Goal: Answer question/provide support: Answer question/provide support

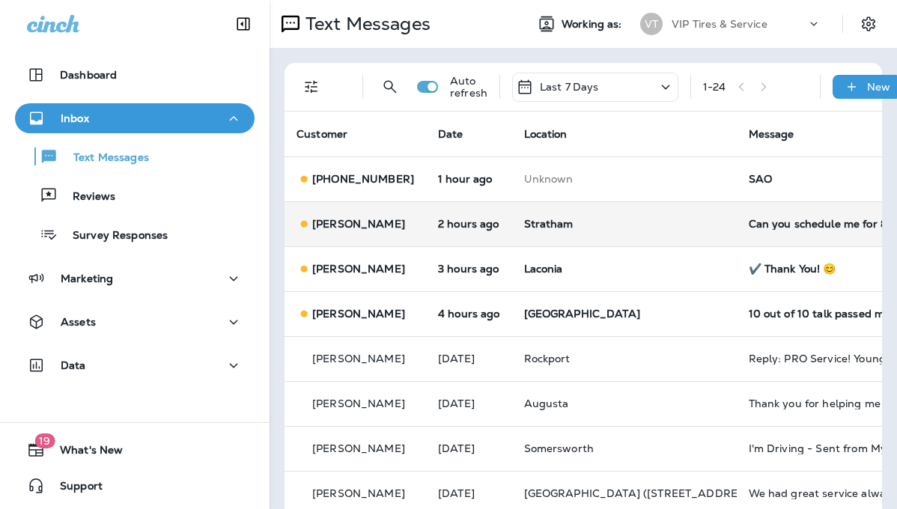
click at [768, 212] on td "Can you schedule me for 830am on 9/12?" at bounding box center [849, 223] width 225 height 45
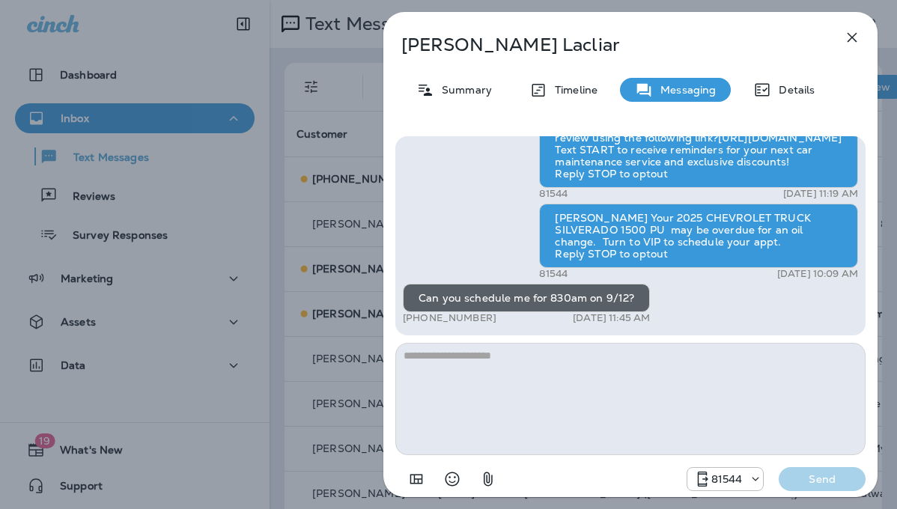
click at [476, 383] on textarea at bounding box center [630, 399] width 470 height 112
drag, startPoint x: 734, startPoint y: 28, endPoint x: 821, endPoint y: 91, distance: 107.4
click at [821, 91] on div "[PERSON_NAME] Summary Timeline Messaging Details Hi [PERSON_NAME]! Thank you fo…" at bounding box center [630, 259] width 494 height 494
click at [847, 46] on icon "button" at bounding box center [852, 37] width 18 height 18
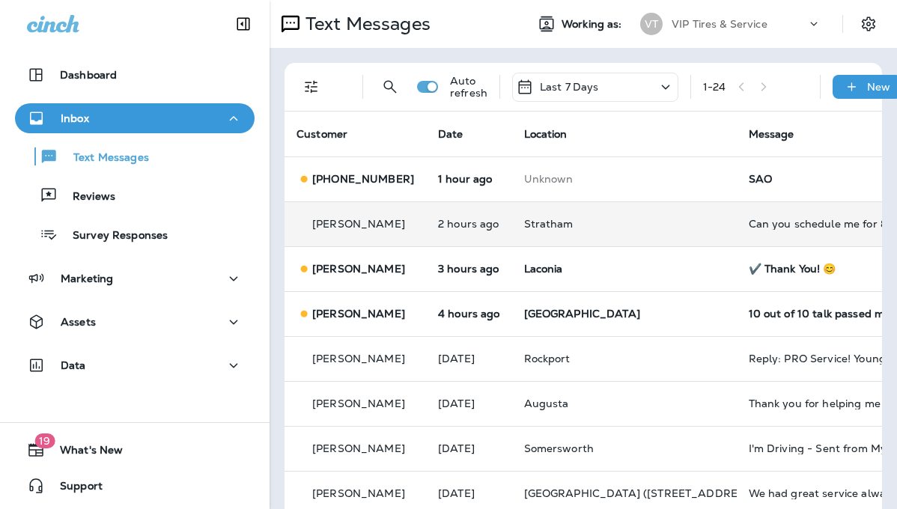
click at [753, 219] on div "Can you schedule me for 830am on 9/12?" at bounding box center [849, 224] width 201 height 12
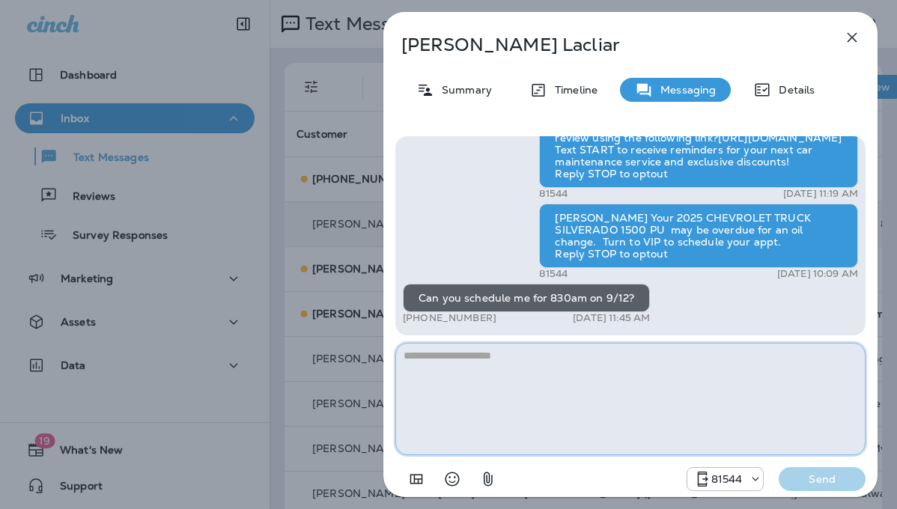
click at [547, 383] on textarea at bounding box center [630, 399] width 470 height 112
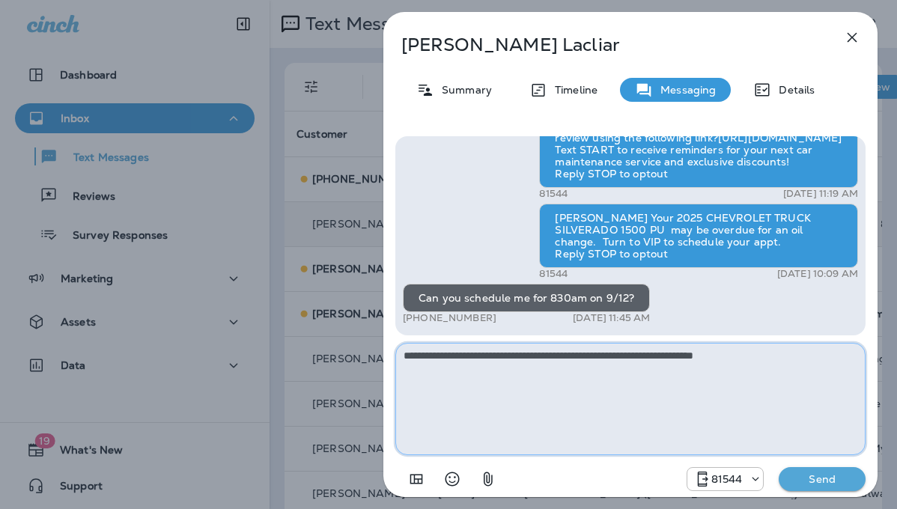
type textarea "**********"
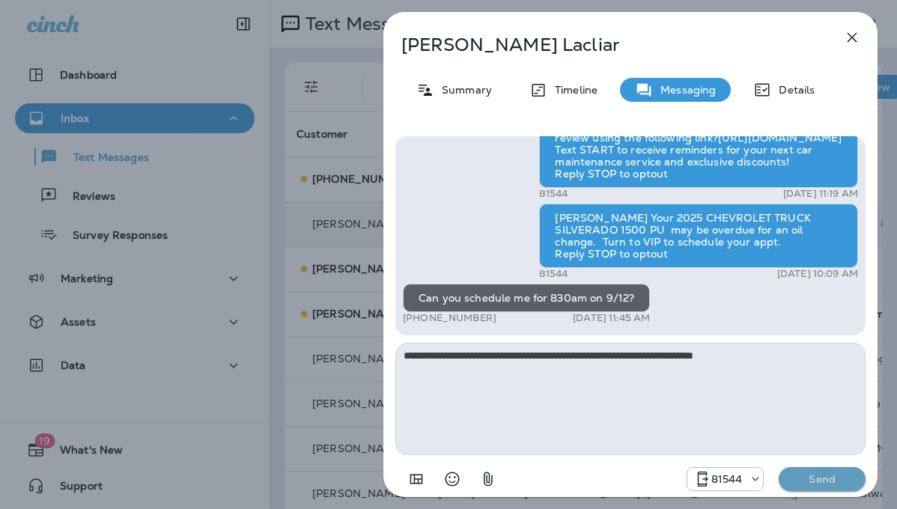
click at [814, 479] on p "Send" at bounding box center [822, 479] width 63 height 13
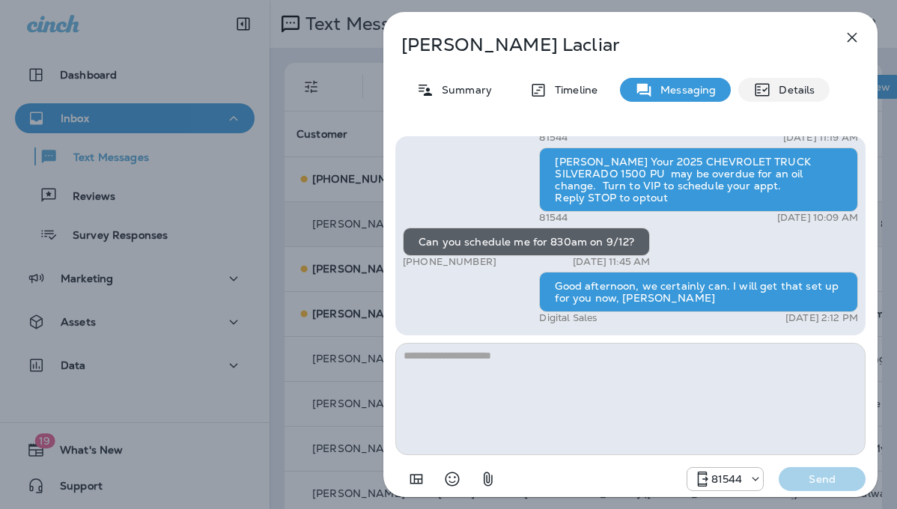
click at [813, 93] on p "Details" at bounding box center [792, 90] width 43 height 12
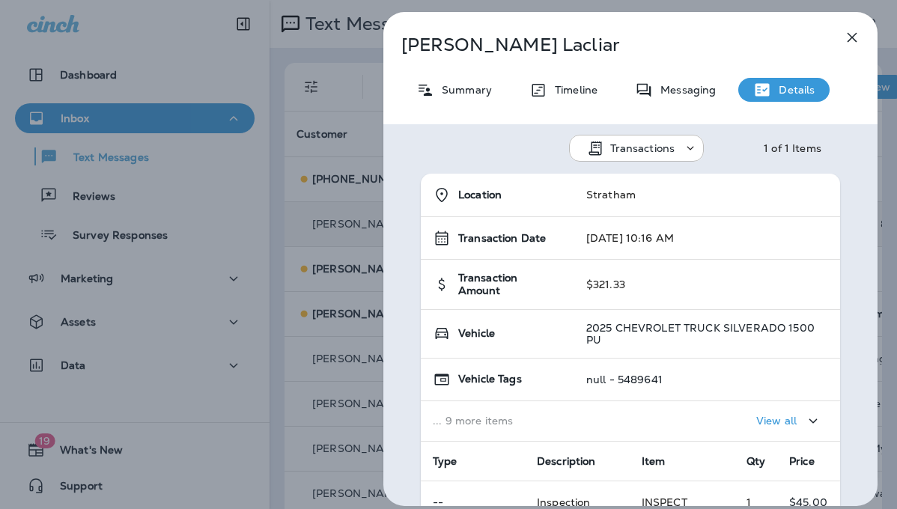
click at [471, 90] on p "Summary" at bounding box center [463, 90] width 58 height 12
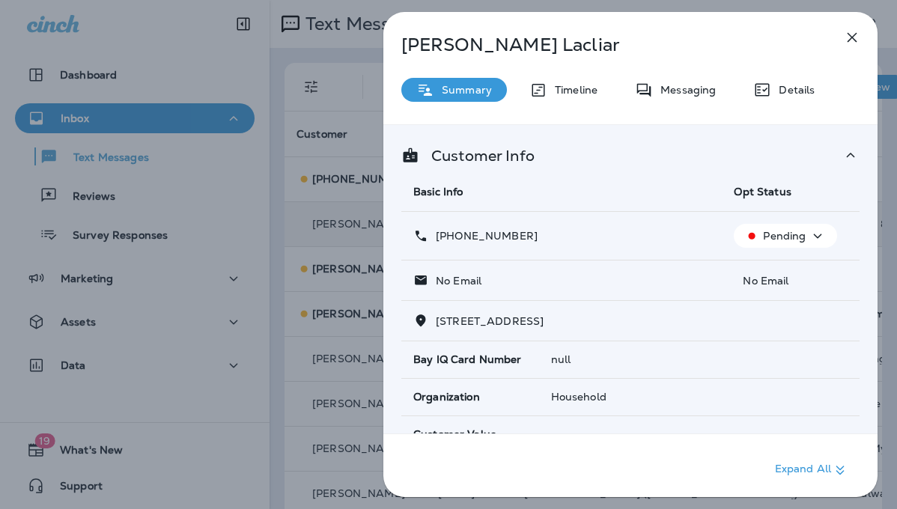
click at [857, 30] on icon "button" at bounding box center [852, 37] width 18 height 18
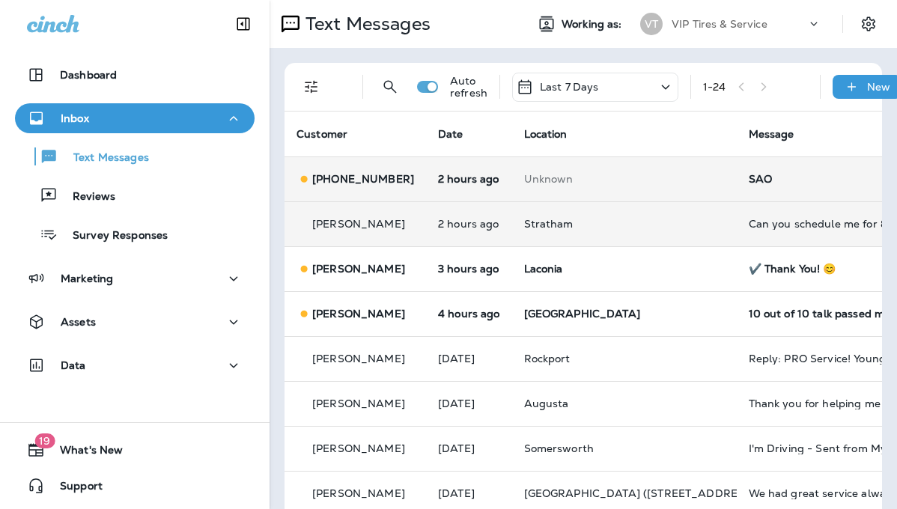
click at [749, 178] on div "SAO" at bounding box center [849, 179] width 201 height 12
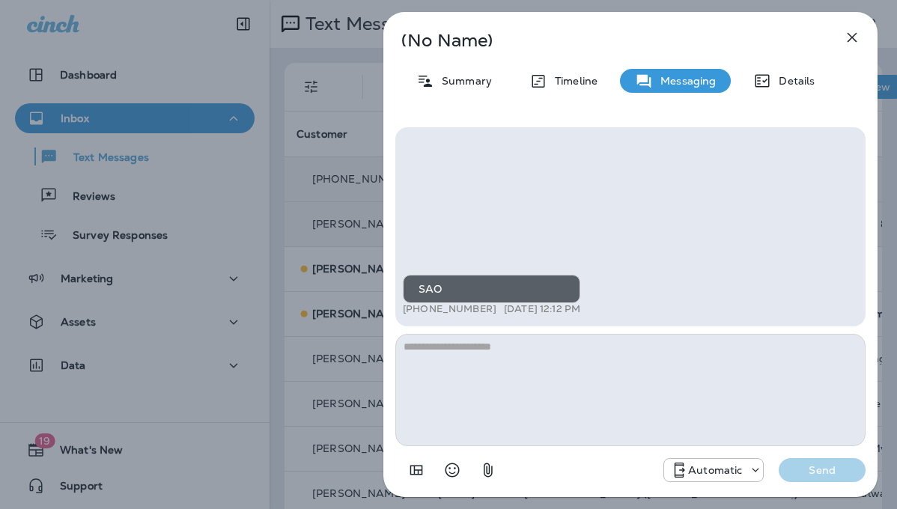
click at [850, 37] on icon "button" at bounding box center [852, 37] width 18 height 18
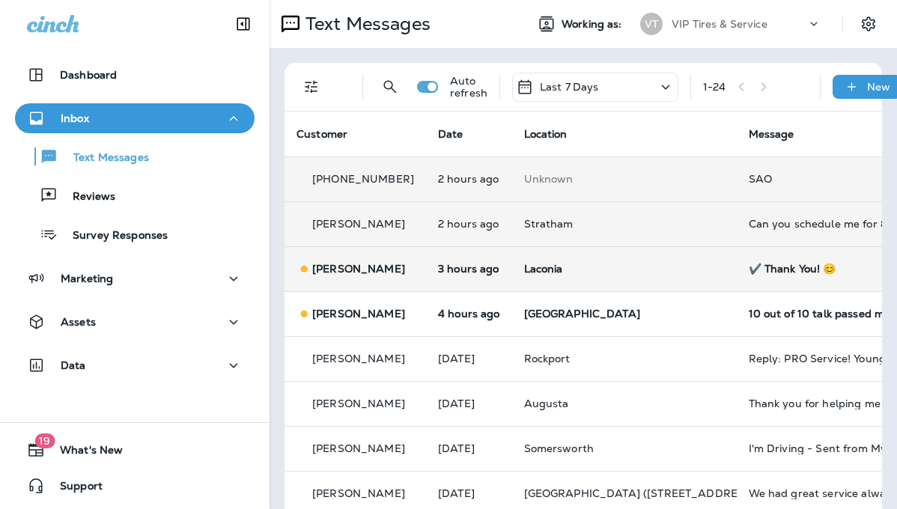
click at [669, 268] on td "Laconia" at bounding box center [624, 268] width 225 height 45
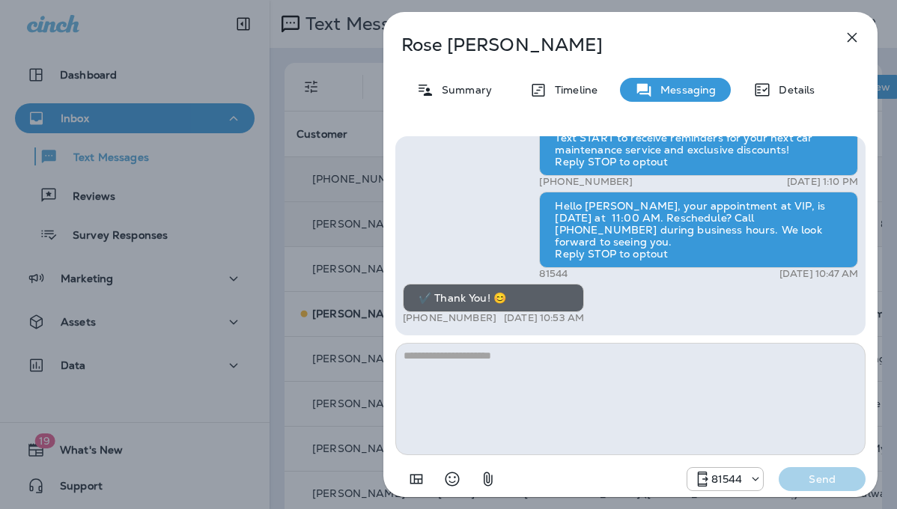
click at [851, 37] on icon "button" at bounding box center [852, 37] width 18 height 18
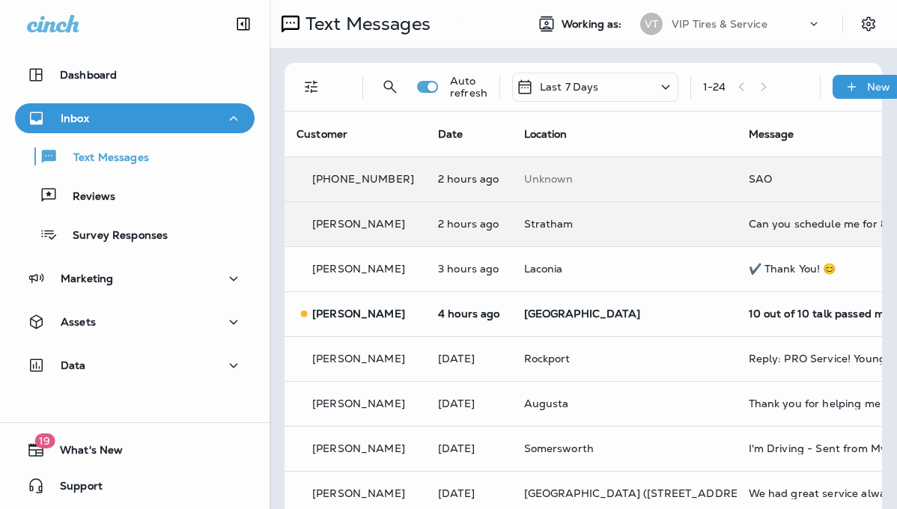
click at [687, 306] on div at bounding box center [448, 254] width 897 height 509
click at [737, 296] on td "10 out of 10 talk passed my inspection" at bounding box center [849, 313] width 225 height 45
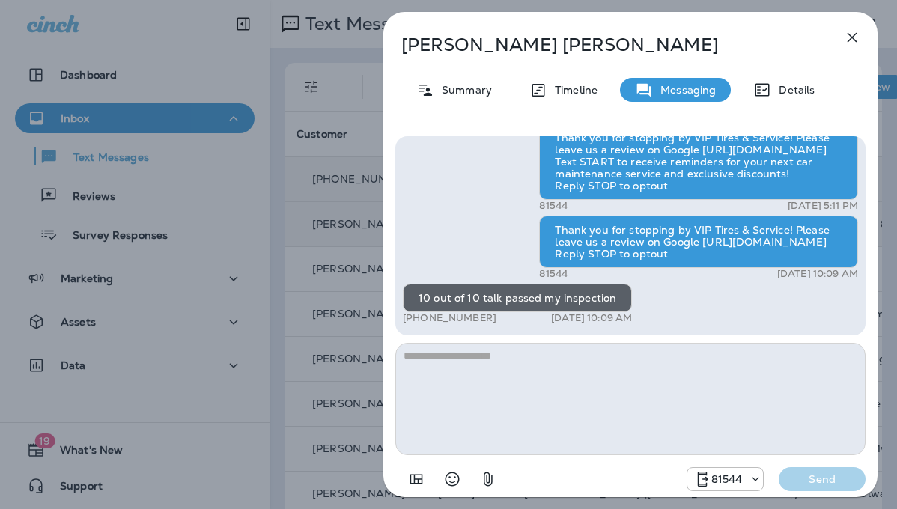
click at [850, 33] on icon "button" at bounding box center [852, 37] width 18 height 18
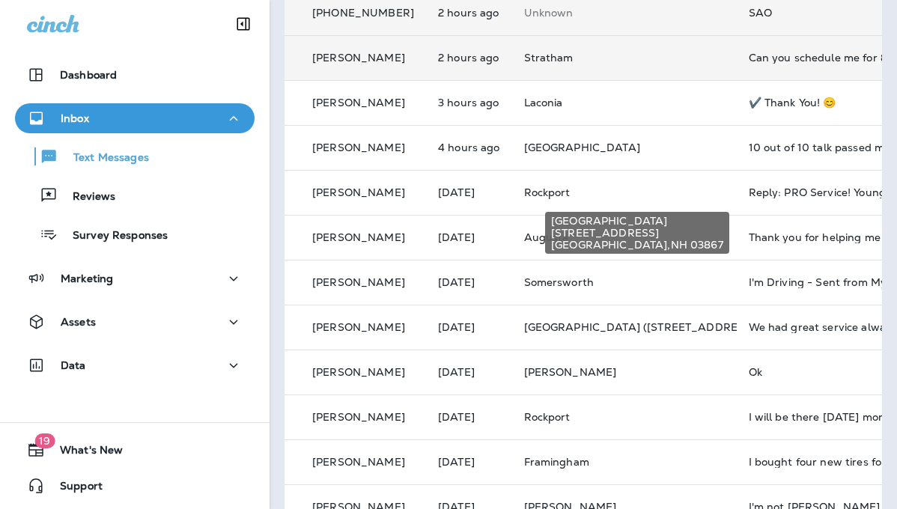
scroll to position [300, 0]
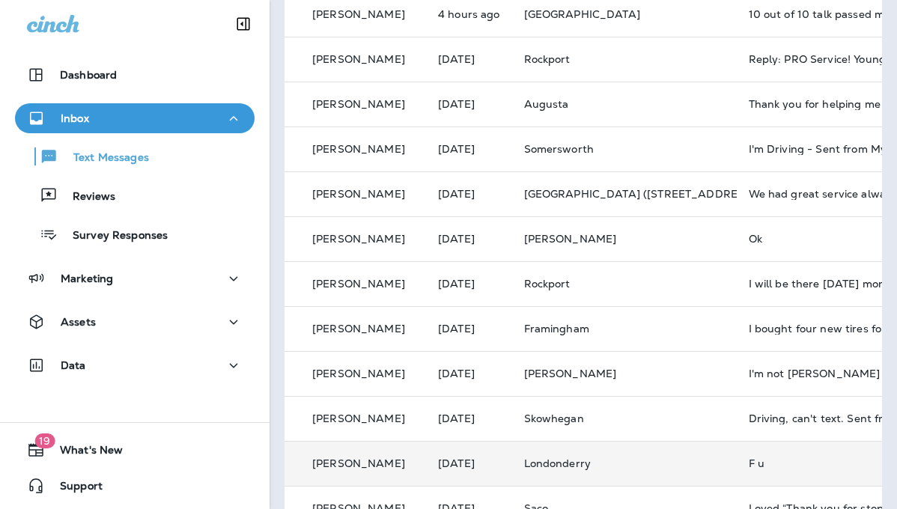
click at [749, 463] on div "F u" at bounding box center [849, 464] width 201 height 12
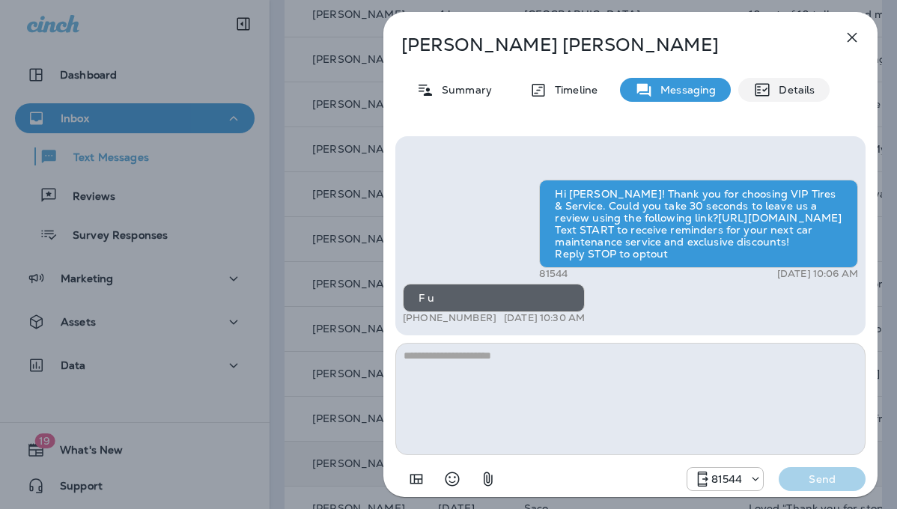
click at [774, 101] on div "Details" at bounding box center [783, 90] width 91 height 24
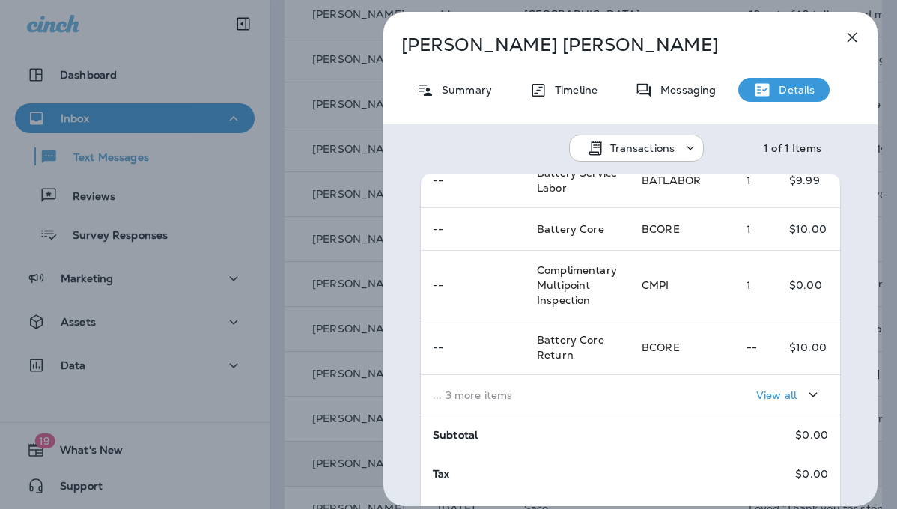
scroll to position [318, 0]
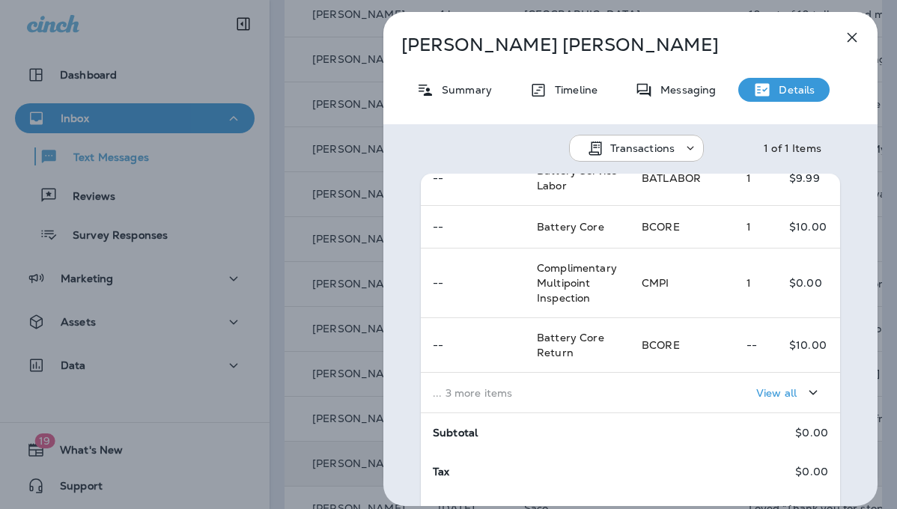
click at [774, 401] on div "View all" at bounding box center [789, 392] width 66 height 19
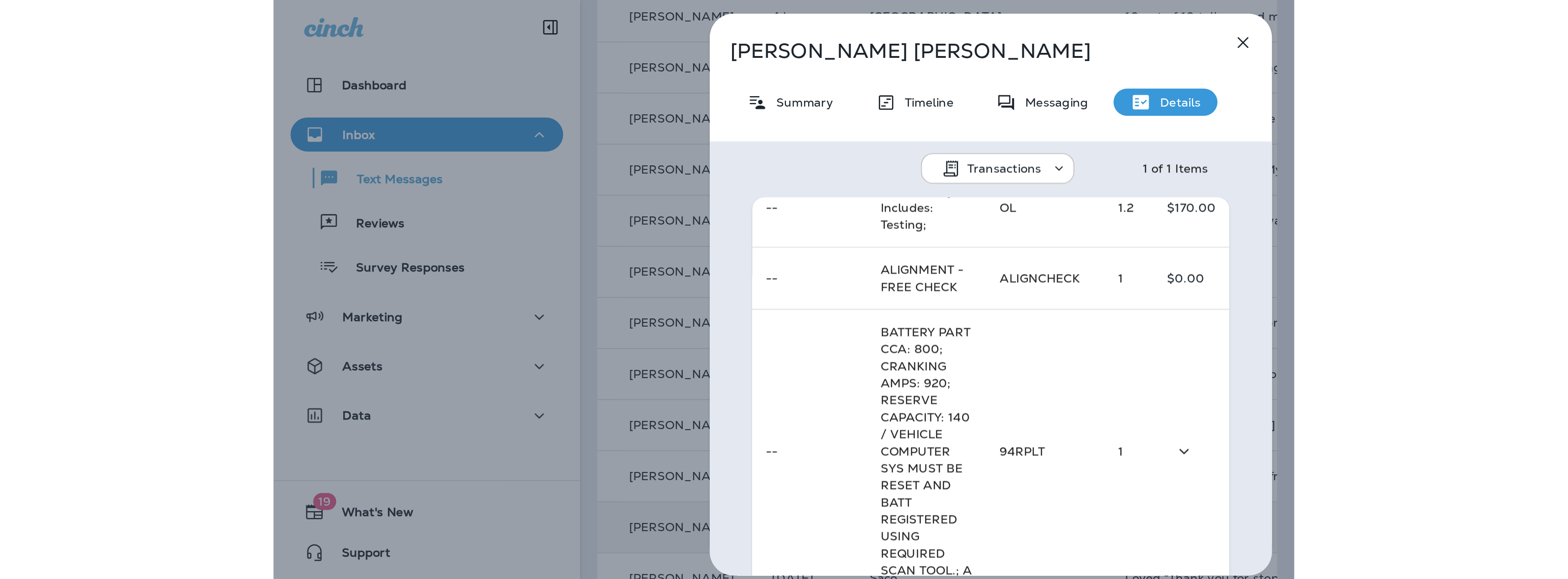
scroll to position [329, 0]
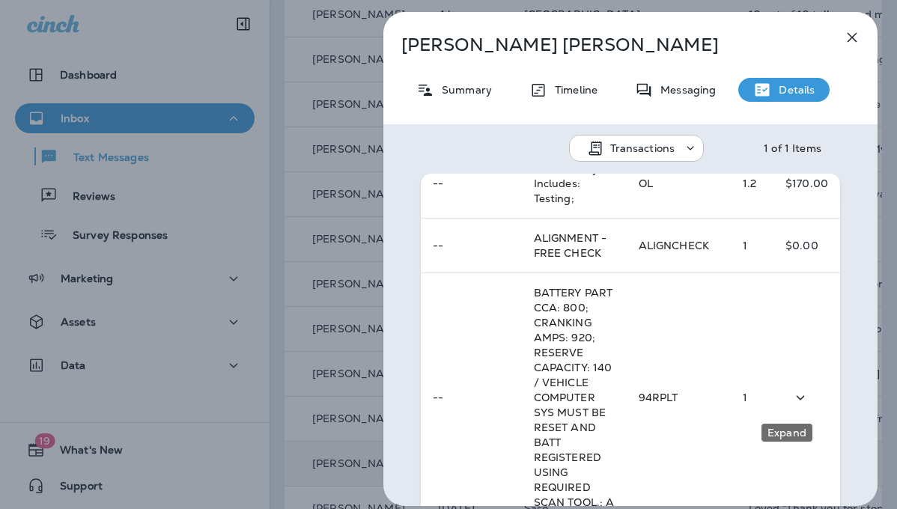
click at [797, 398] on icon "Expand" at bounding box center [801, 397] width 8 height 4
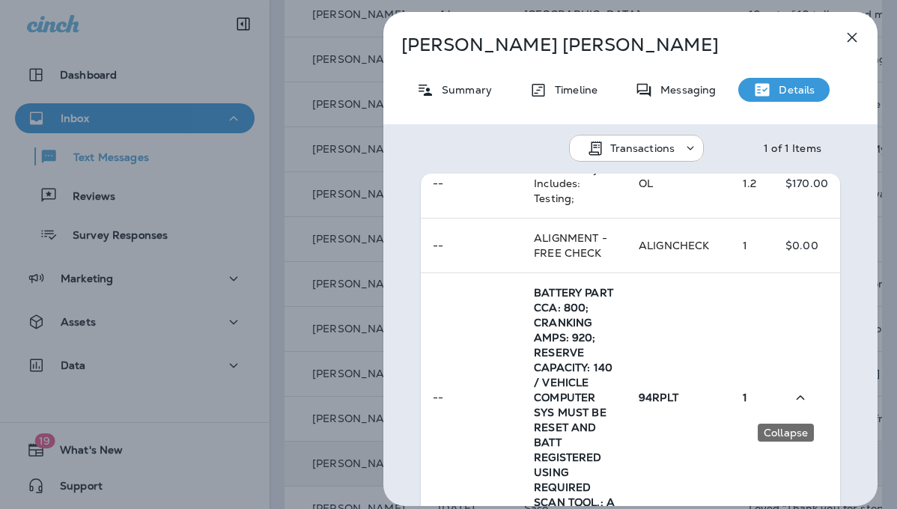
click at [792, 398] on icon "Collapse" at bounding box center [801, 398] width 18 height 19
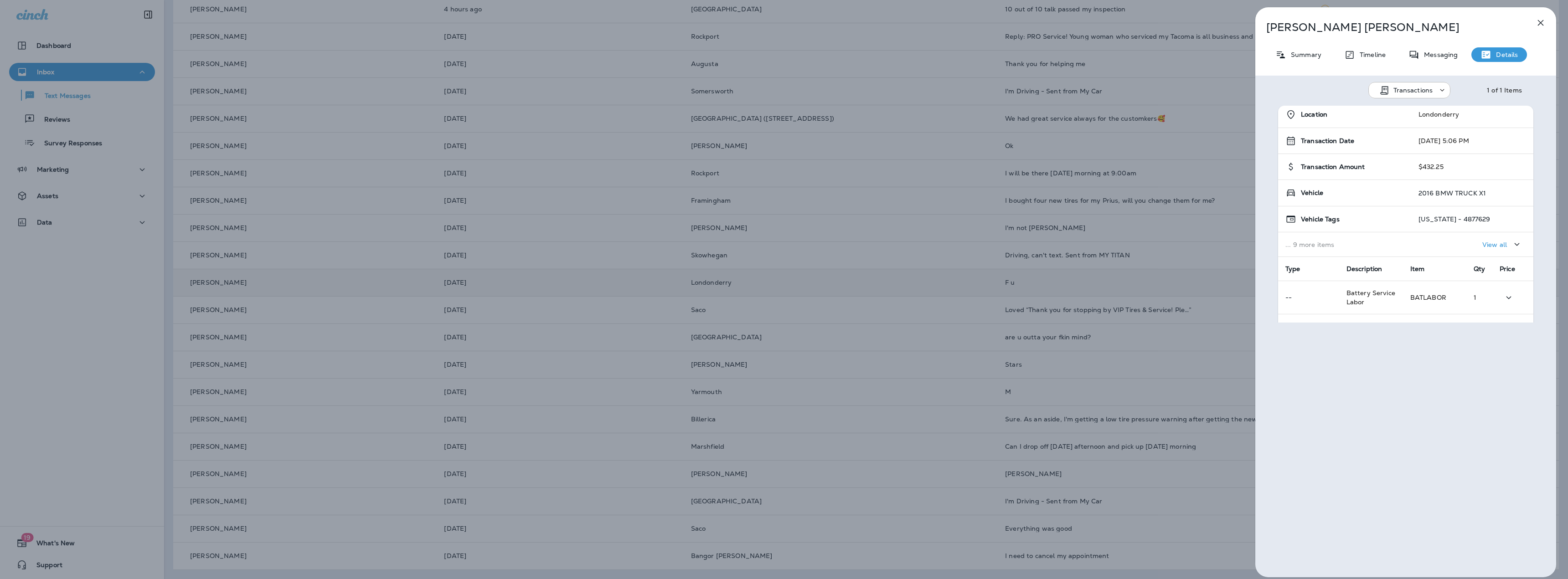
scroll to position [232, 0]
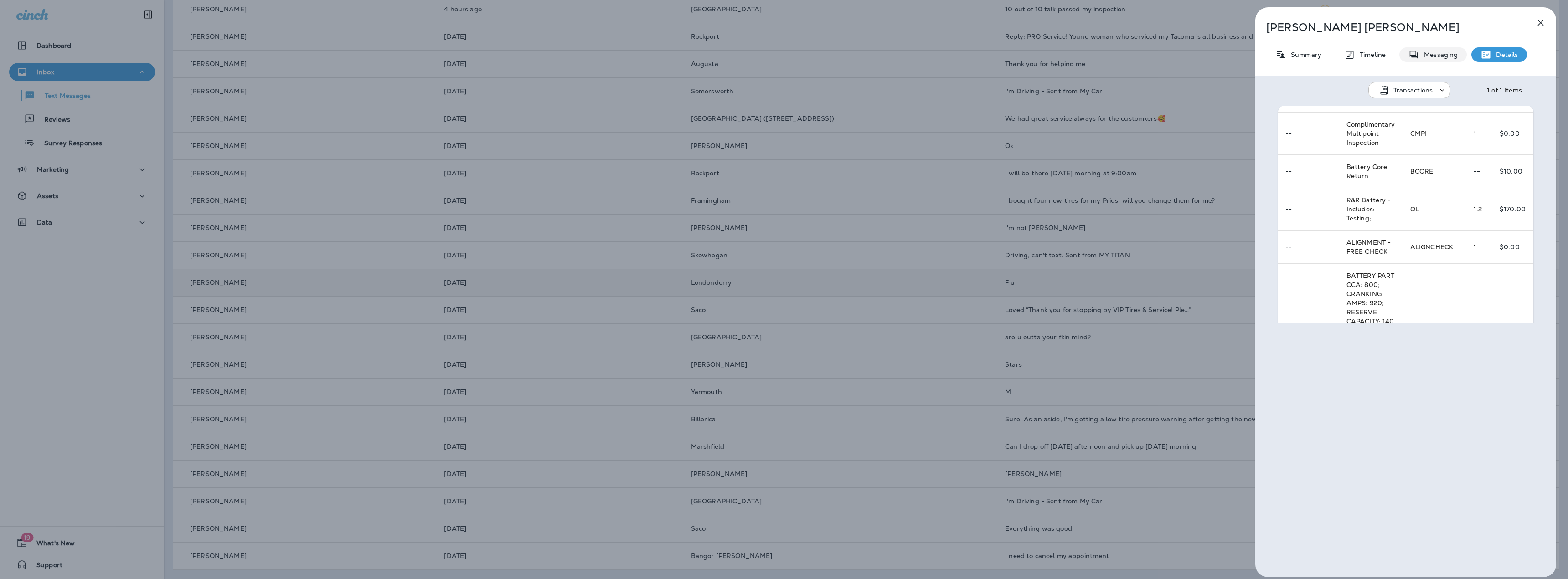
click at [545, 54] on p "Messaging" at bounding box center [1438, 55] width 38 height 7
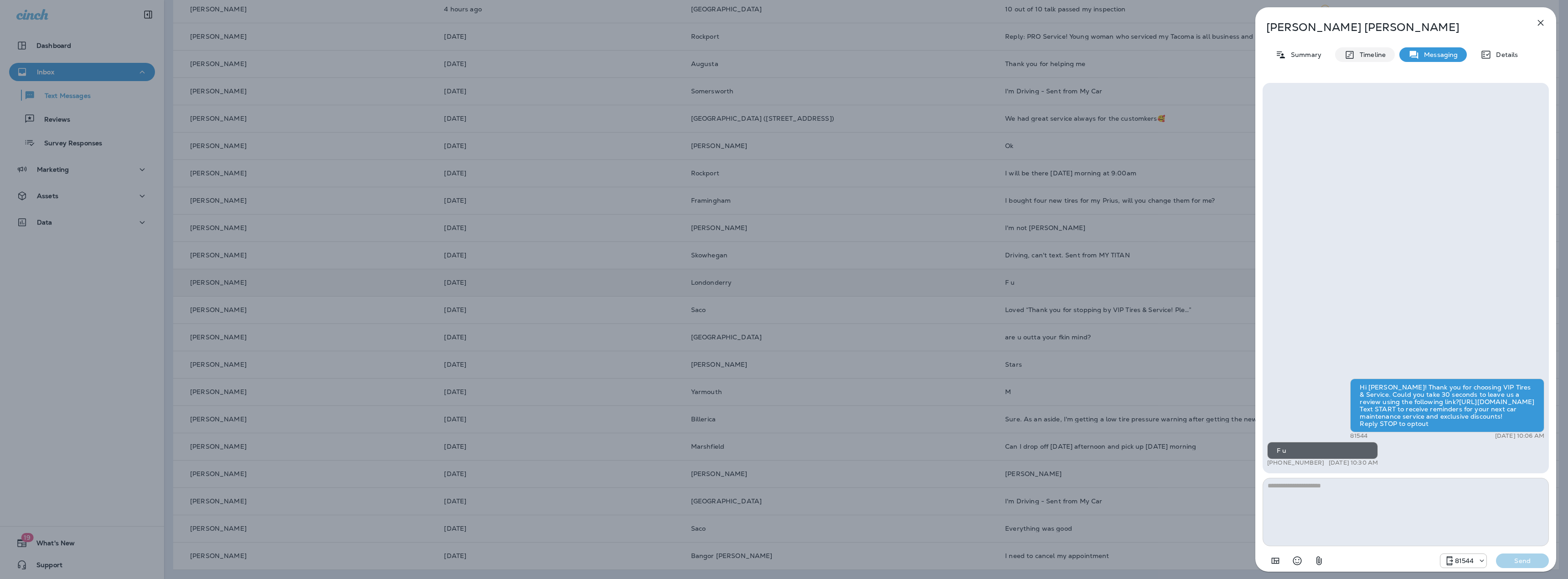
click at [545, 54] on p "Timeline" at bounding box center [1370, 55] width 30 height 7
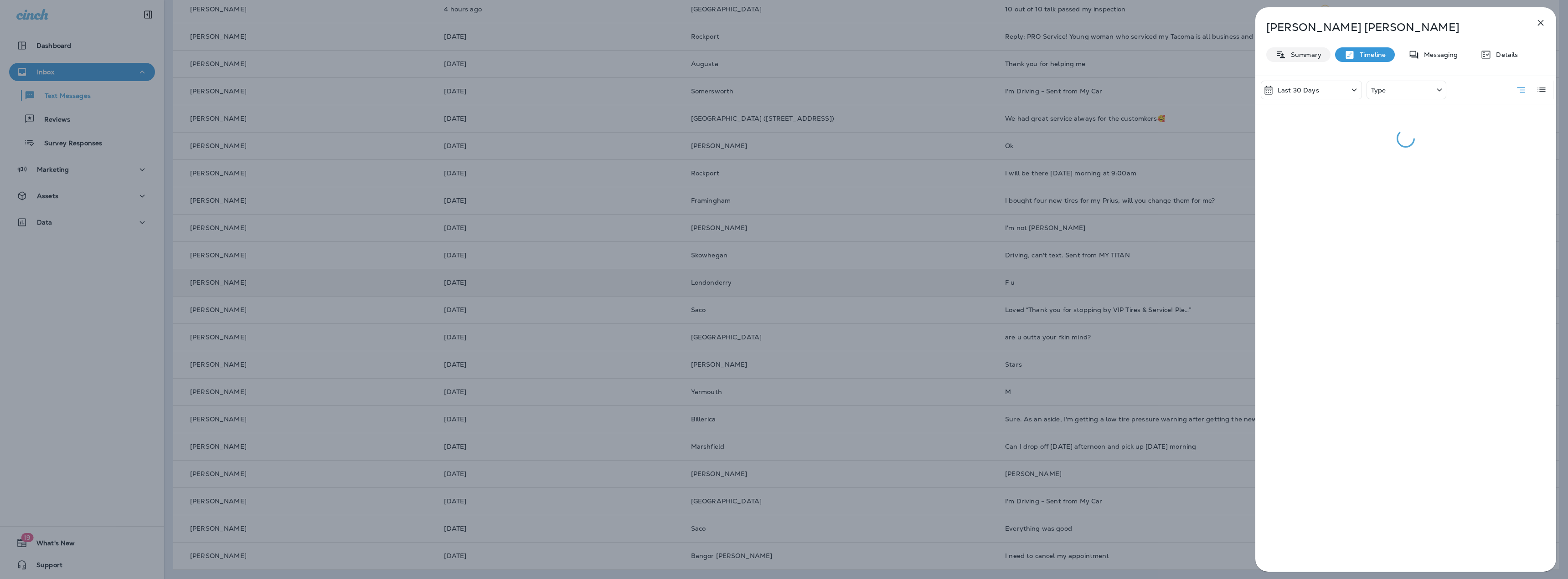
click at [545, 55] on icon at bounding box center [1280, 54] width 8 height 7
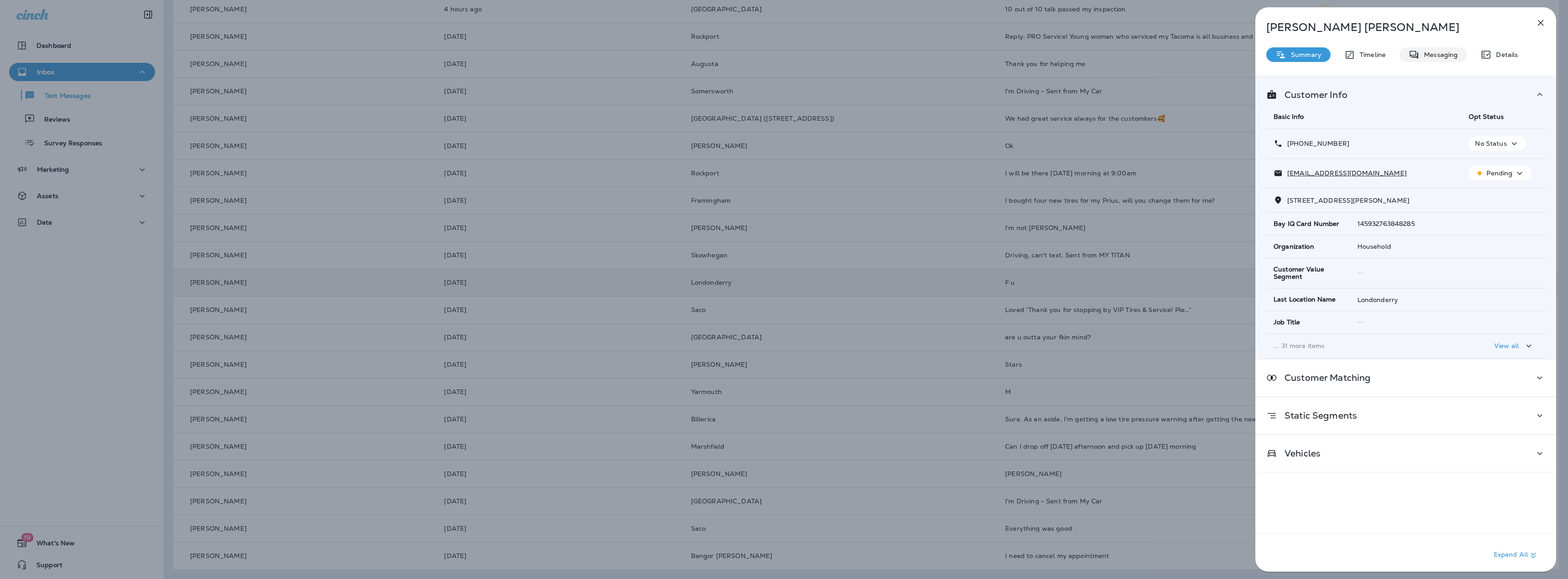
click at [545, 54] on p "Messaging" at bounding box center [1438, 55] width 38 height 7
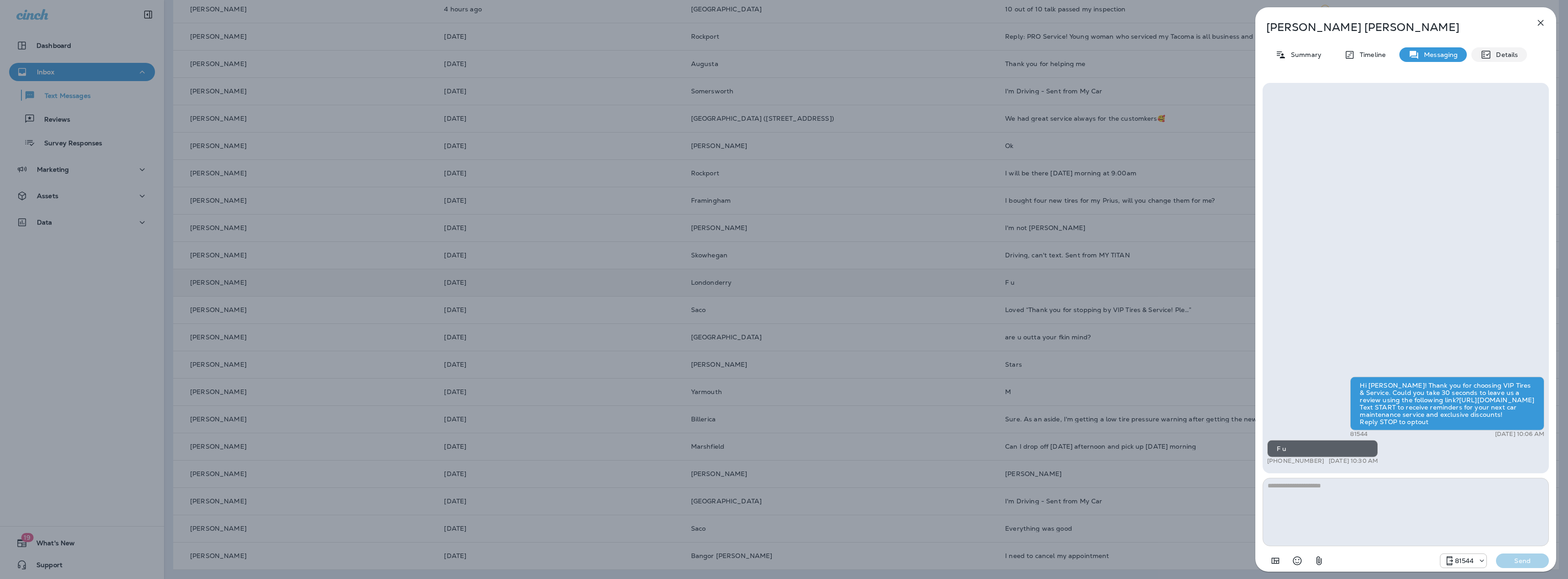
click at [545, 59] on div "Details" at bounding box center [1499, 55] width 55 height 15
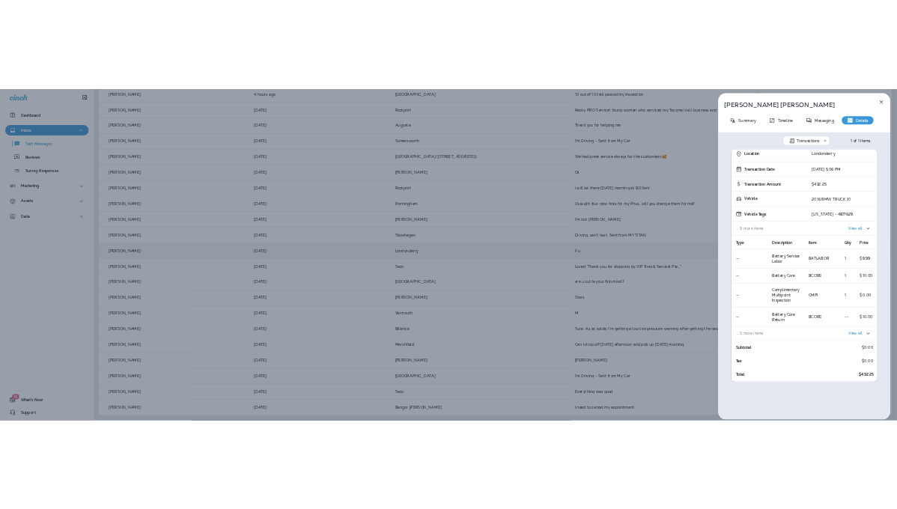
scroll to position [300, 0]
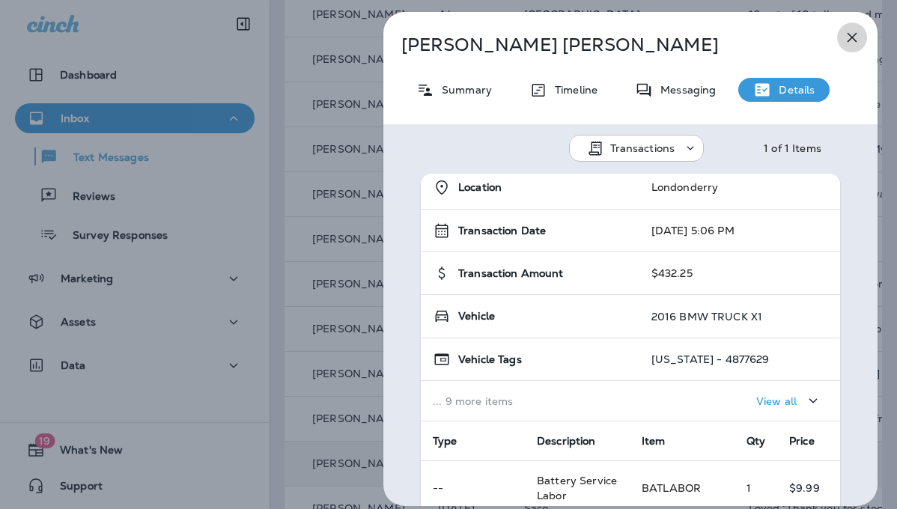
click at [854, 38] on icon "button" at bounding box center [852, 37] width 18 height 18
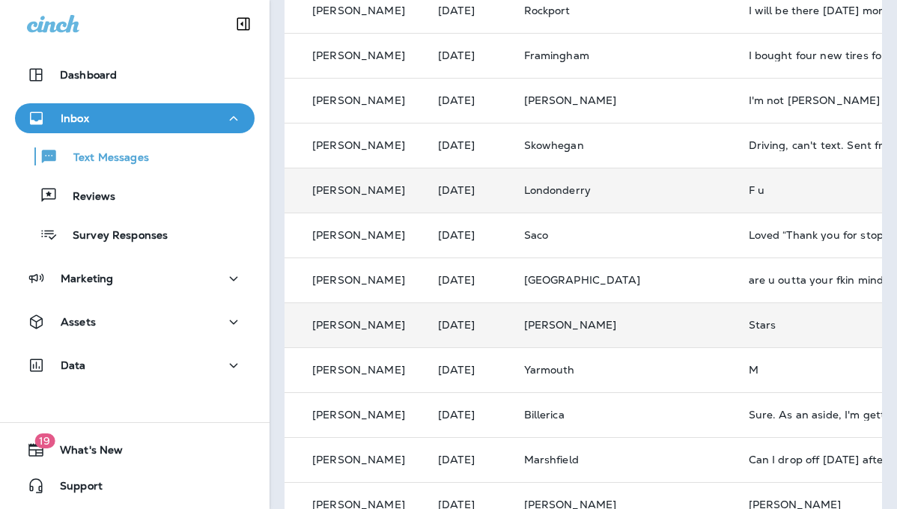
scroll to position [599, 0]
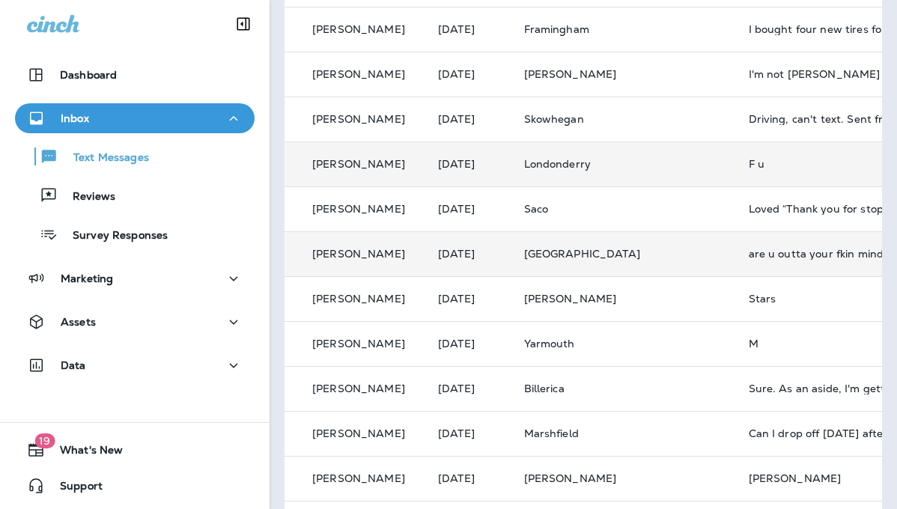
click at [778, 249] on div "are u outta your fkin mind?" at bounding box center [849, 254] width 201 height 12
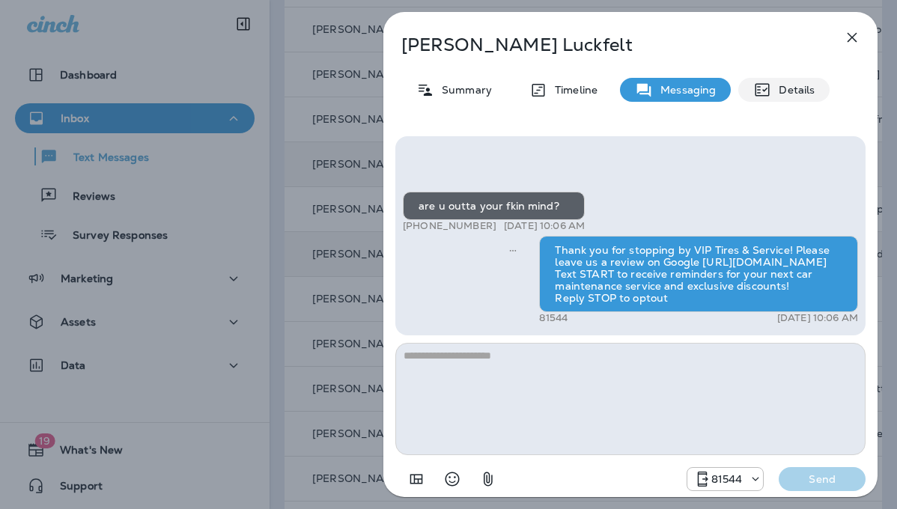
click at [809, 96] on p "Details" at bounding box center [792, 90] width 43 height 12
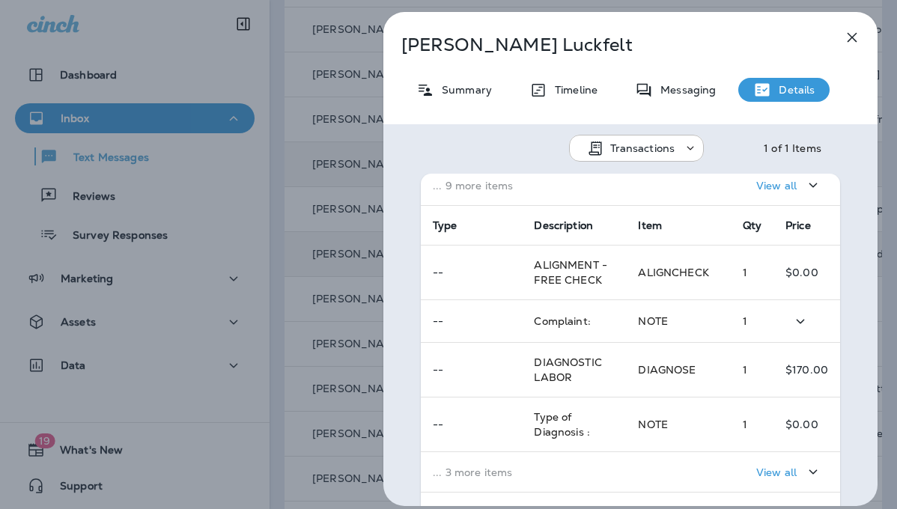
scroll to position [225, 0]
click at [758, 473] on p "View all" at bounding box center [776, 471] width 40 height 12
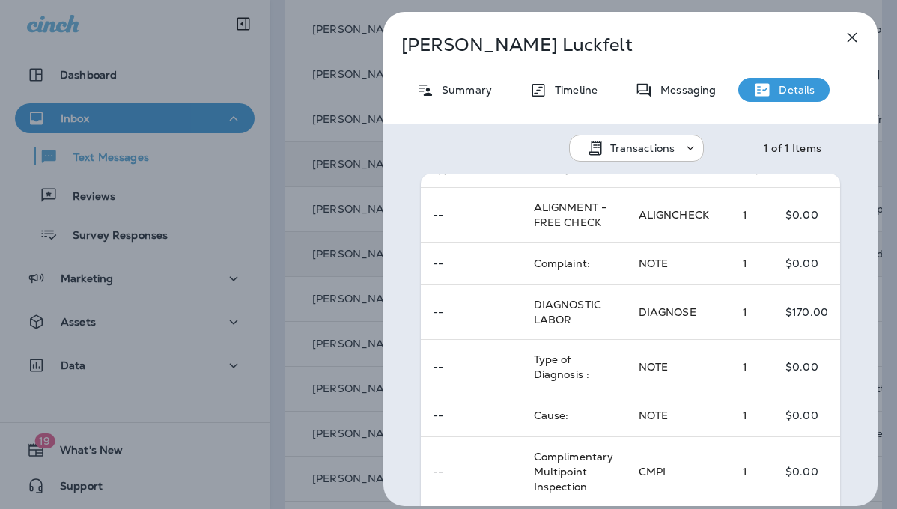
scroll to position [0, 0]
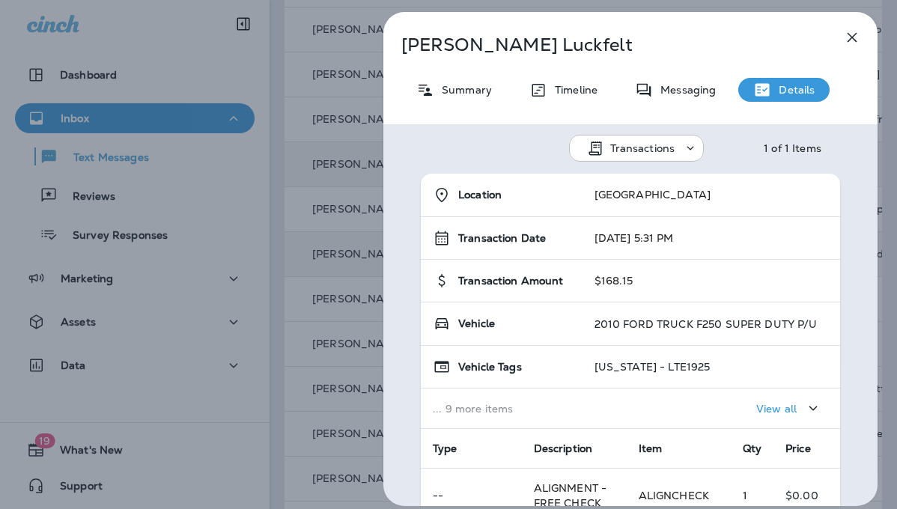
click at [855, 44] on icon "button" at bounding box center [852, 37] width 18 height 18
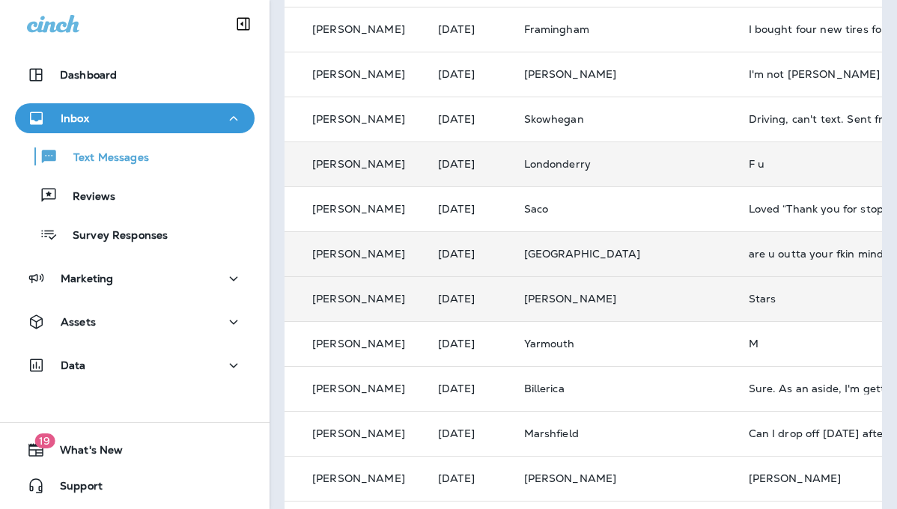
click at [749, 297] on div "Stars" at bounding box center [849, 299] width 201 height 12
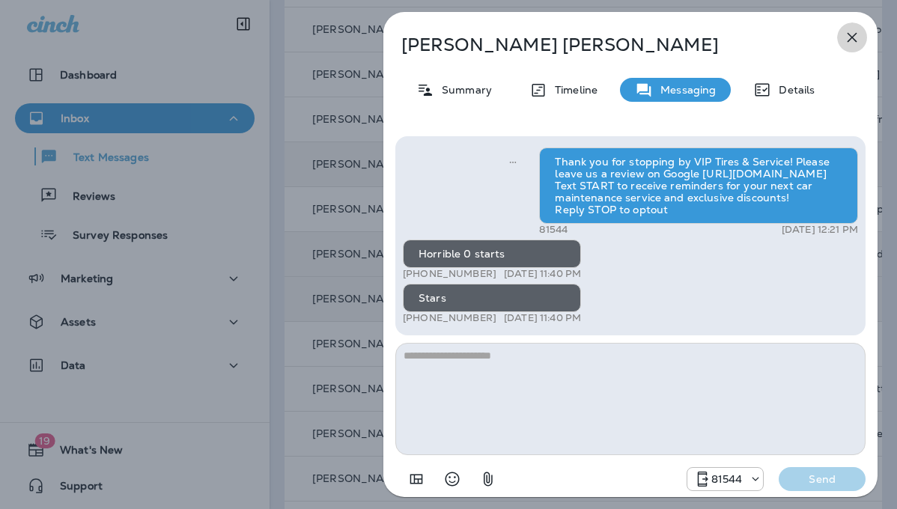
click at [851, 34] on icon "button" at bounding box center [852, 37] width 18 height 18
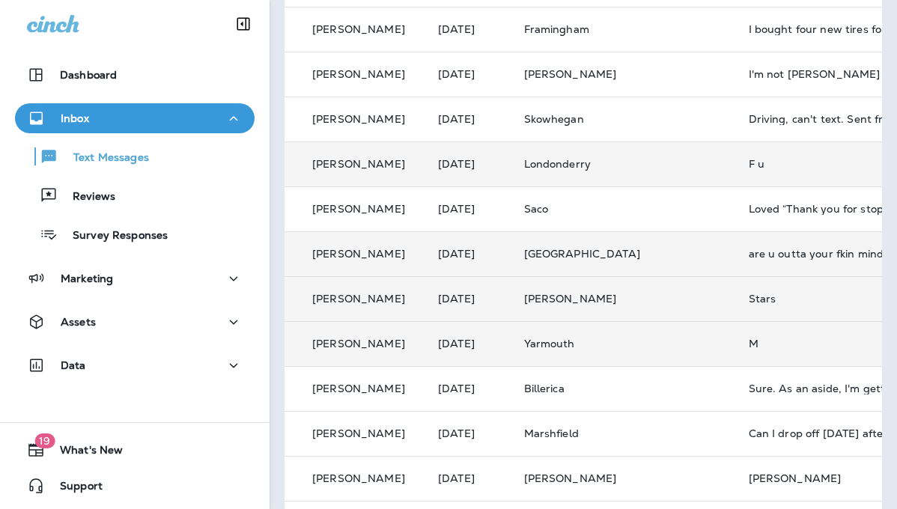
click at [749, 346] on div "M" at bounding box center [849, 344] width 201 height 12
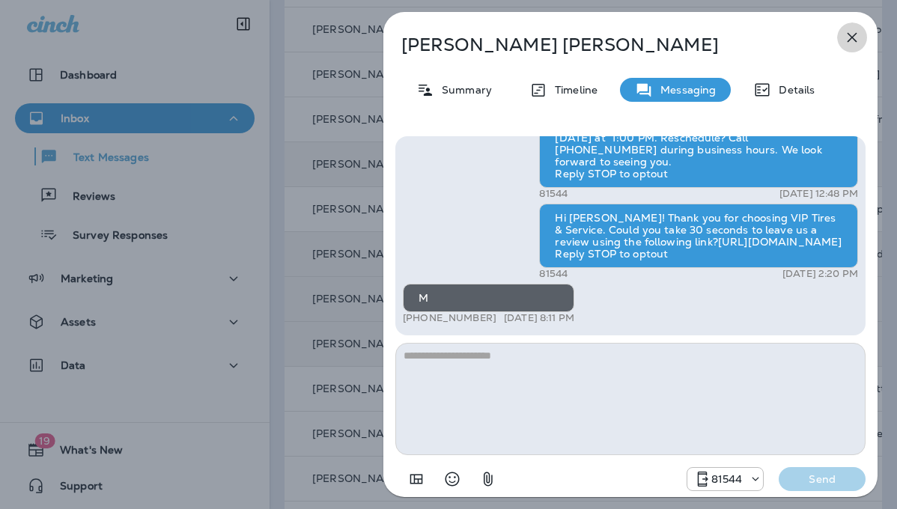
click at [844, 31] on icon "button" at bounding box center [852, 37] width 18 height 18
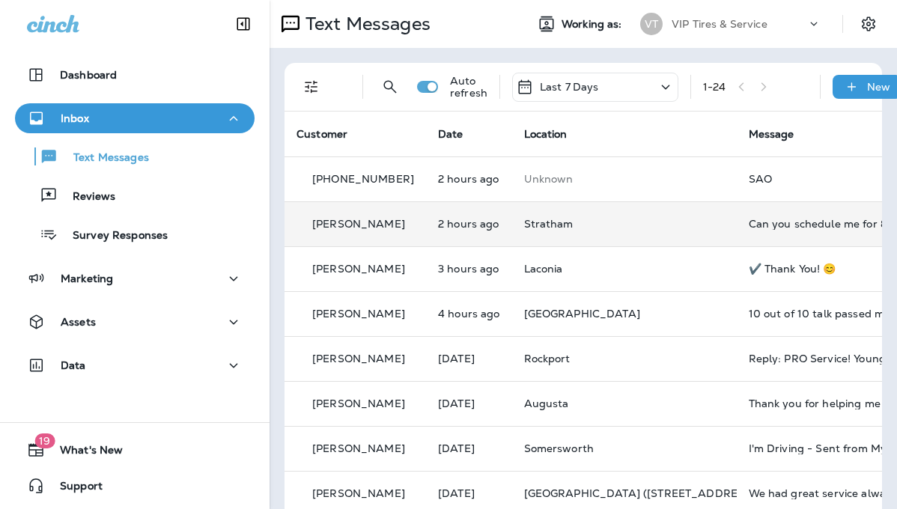
click at [759, 82] on div "1 - 24" at bounding box center [755, 87] width 105 height 22
click at [610, 86] on div "Last 7 Days" at bounding box center [595, 87] width 166 height 29
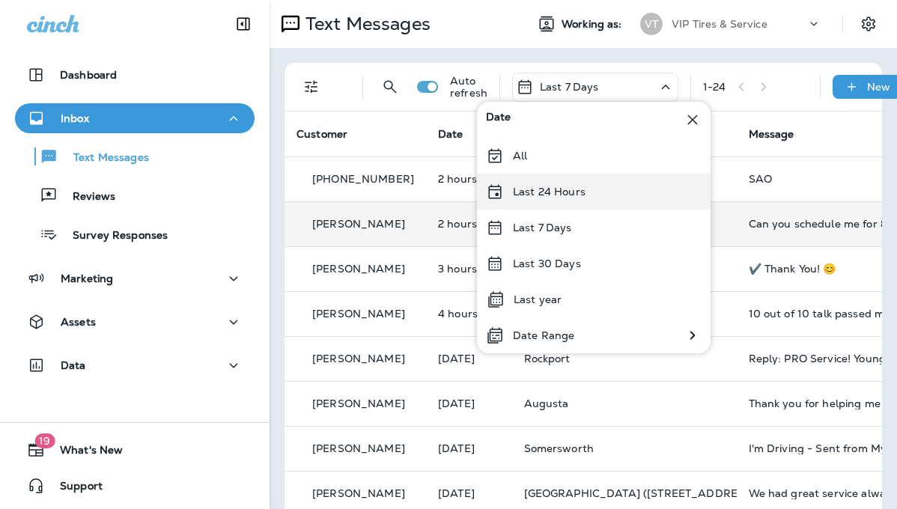
click at [580, 197] on p "Last 24 Hours" at bounding box center [549, 192] width 73 height 12
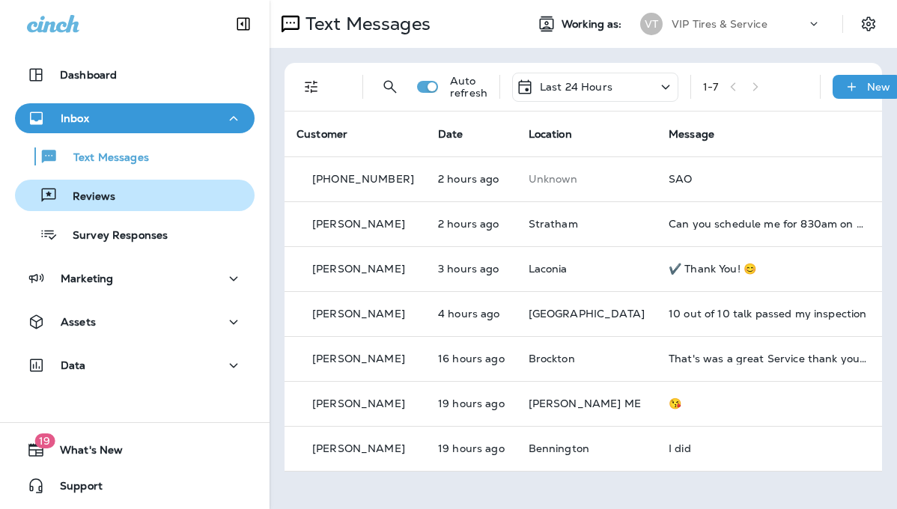
click at [110, 196] on p "Reviews" at bounding box center [87, 197] width 58 height 14
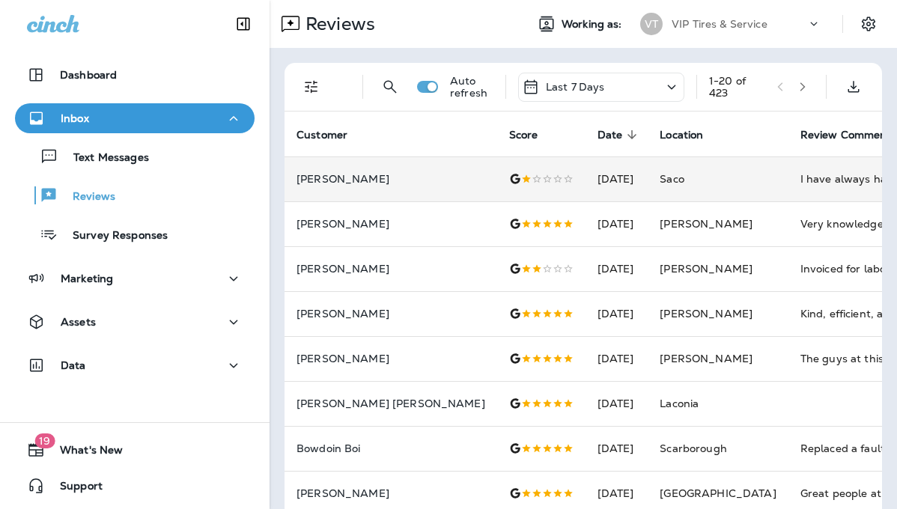
click at [789, 180] on td "I have always had a good experience here until [DATE]. they installed hub assem…" at bounding box center [901, 179] width 225 height 45
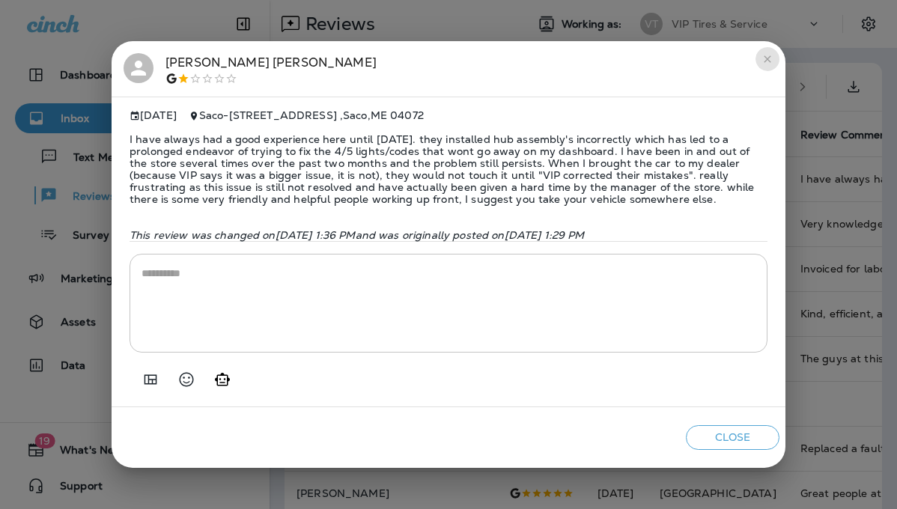
click at [761, 52] on button "close" at bounding box center [768, 59] width 24 height 24
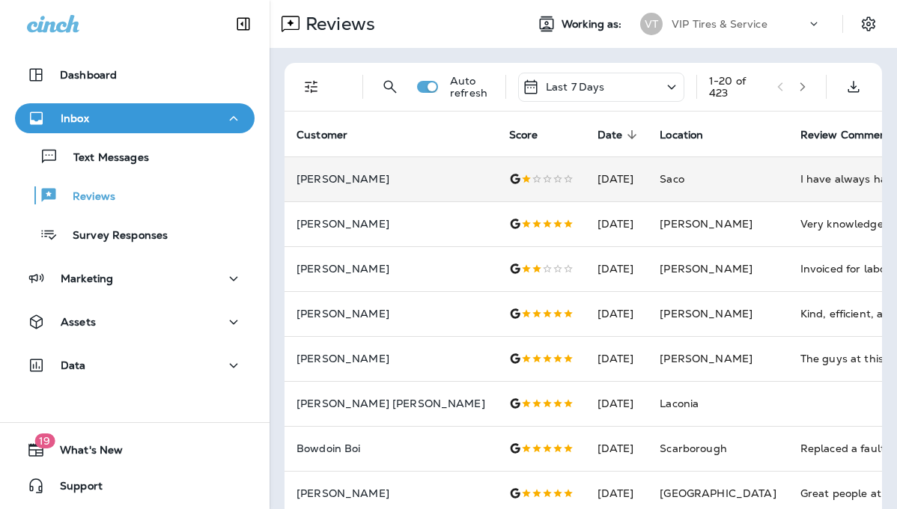
click at [660, 172] on span "Saco" at bounding box center [672, 178] width 25 height 13
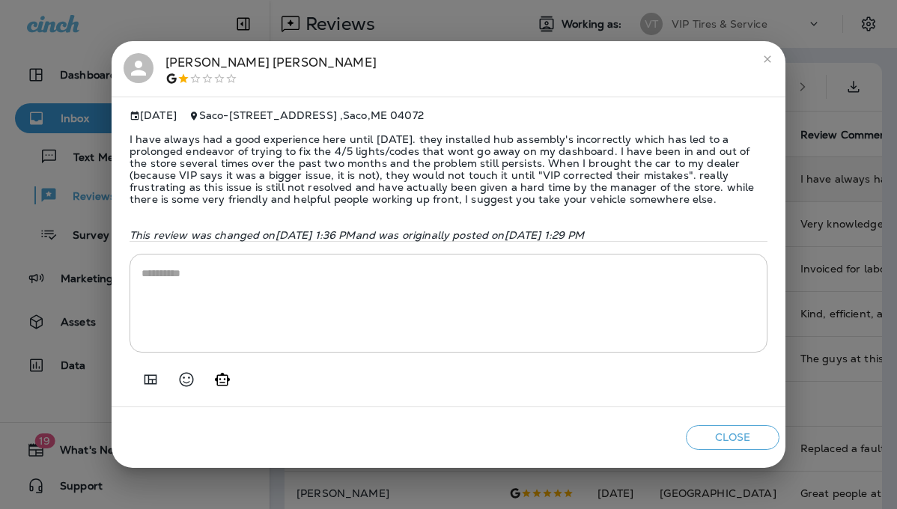
click at [763, 53] on icon "close" at bounding box center [768, 59] width 12 height 12
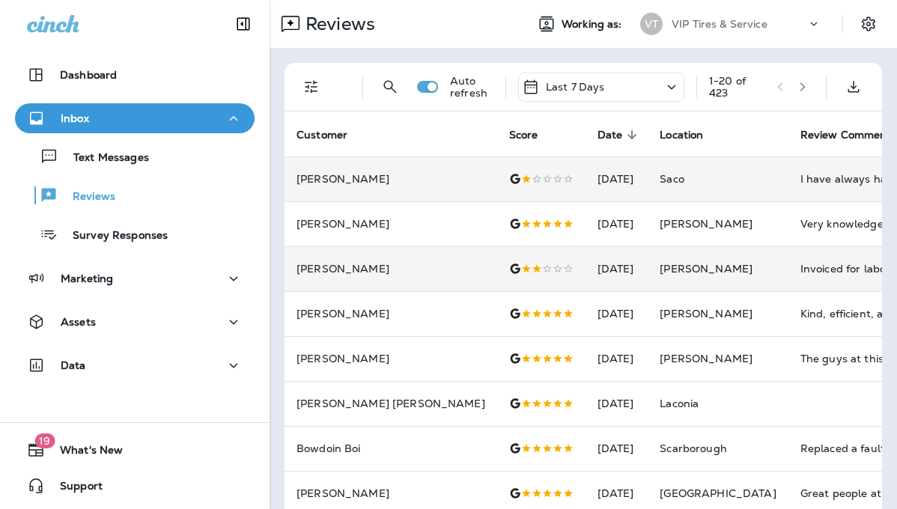
click at [695, 262] on td "[PERSON_NAME]" at bounding box center [718, 268] width 140 height 45
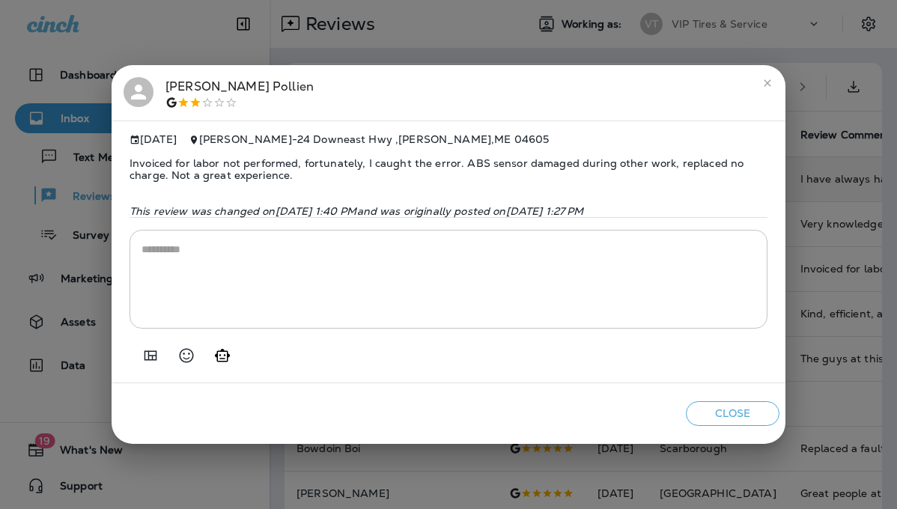
click at [768, 81] on icon "close" at bounding box center [768, 83] width 12 height 12
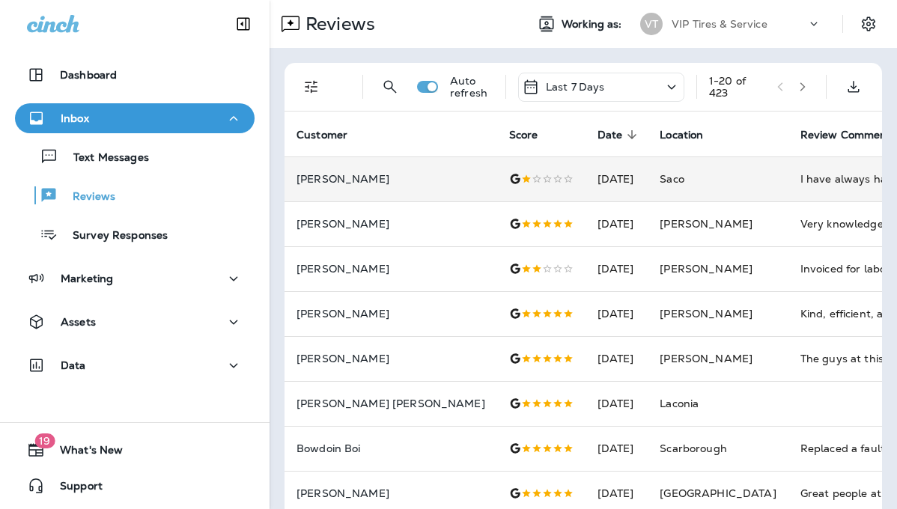
click at [792, 88] on button "button" at bounding box center [803, 87] width 22 height 22
